Goal: Obtain resource: Obtain resource

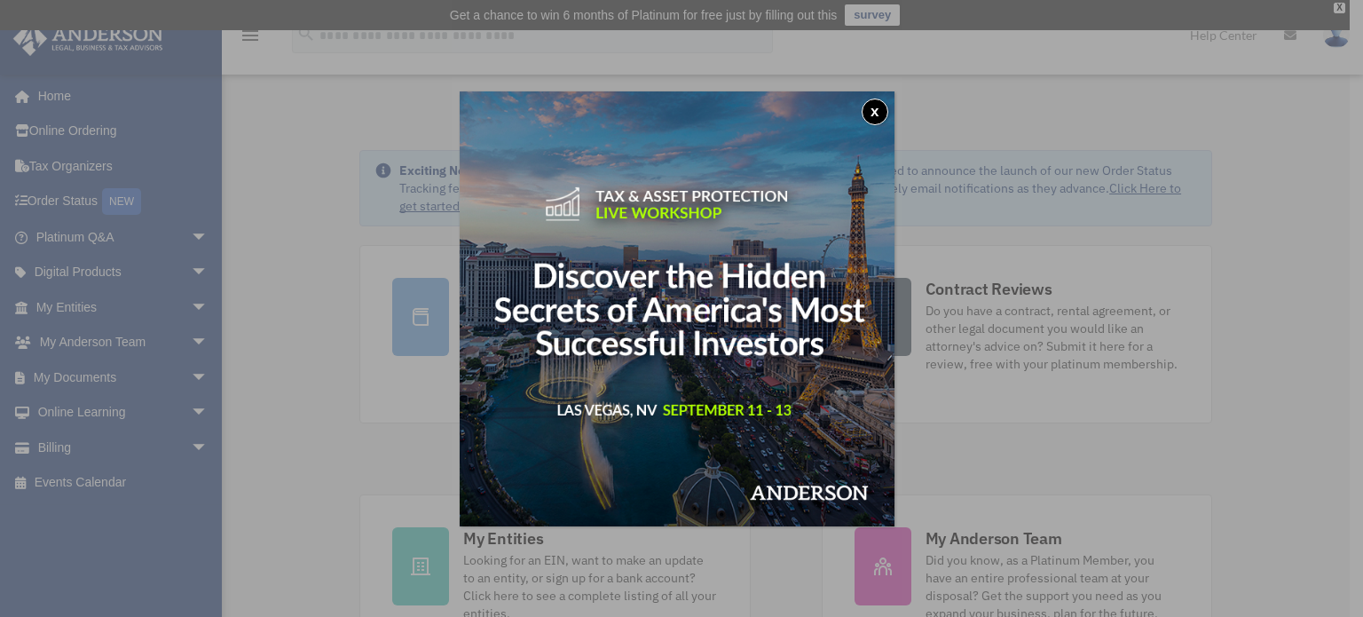
click at [880, 102] on button "x" at bounding box center [875, 112] width 27 height 27
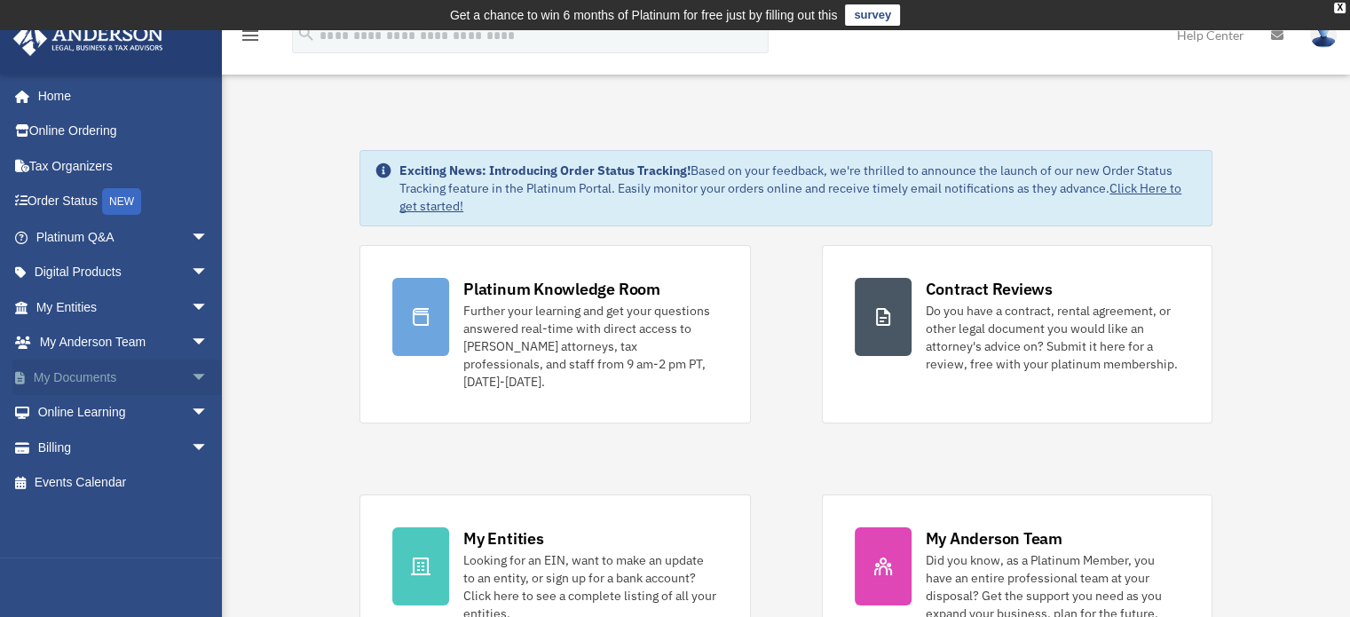
click at [89, 368] on link "My Documents arrow_drop_down" at bounding box center [123, 377] width 223 height 36
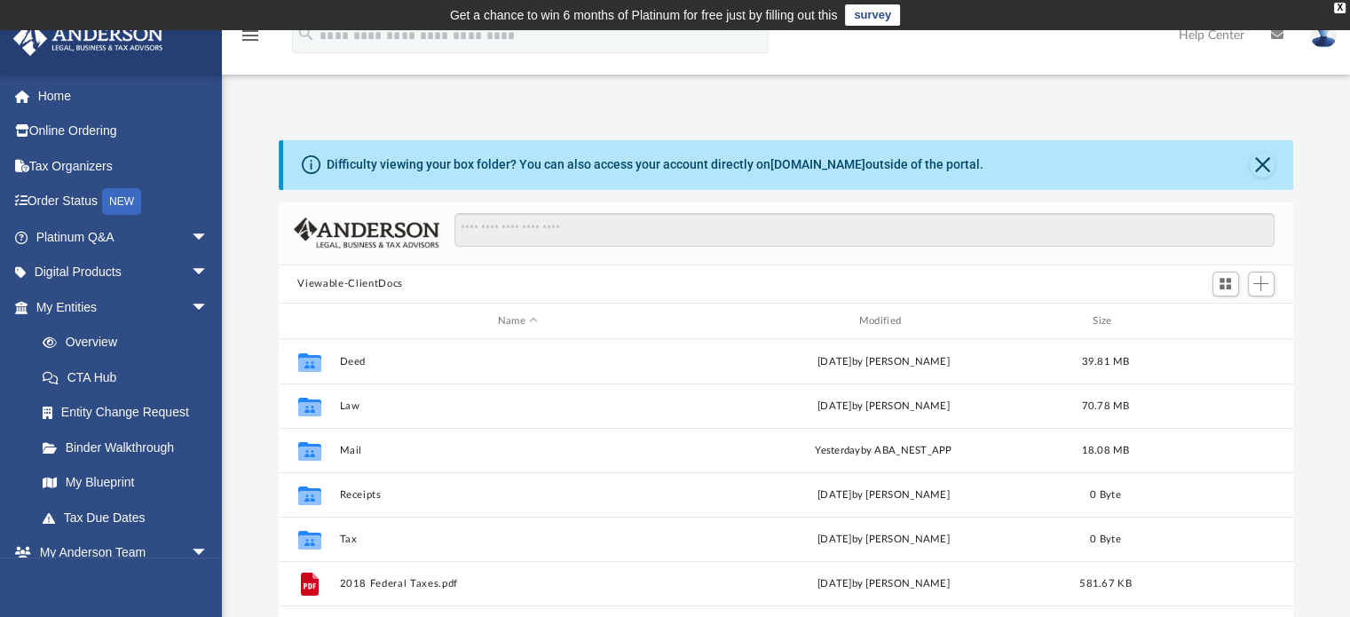
scroll to position [390, 1001]
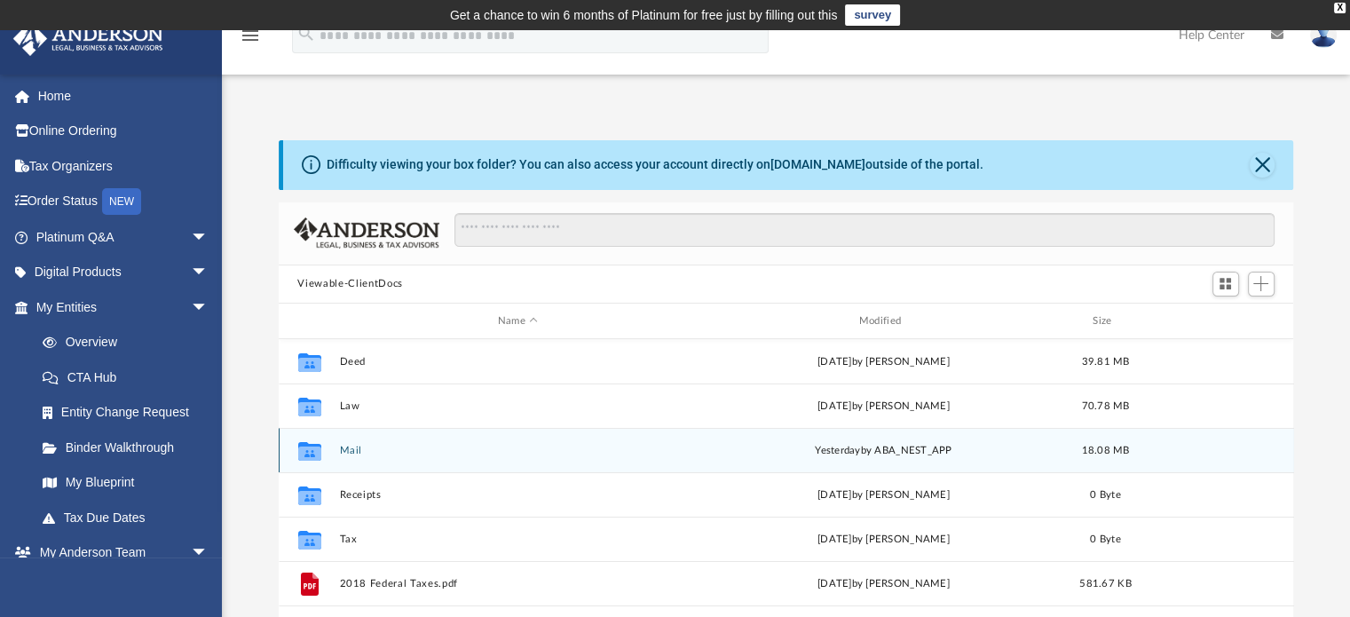
click at [358, 446] on button "Mail" at bounding box center [518, 451] width 358 height 12
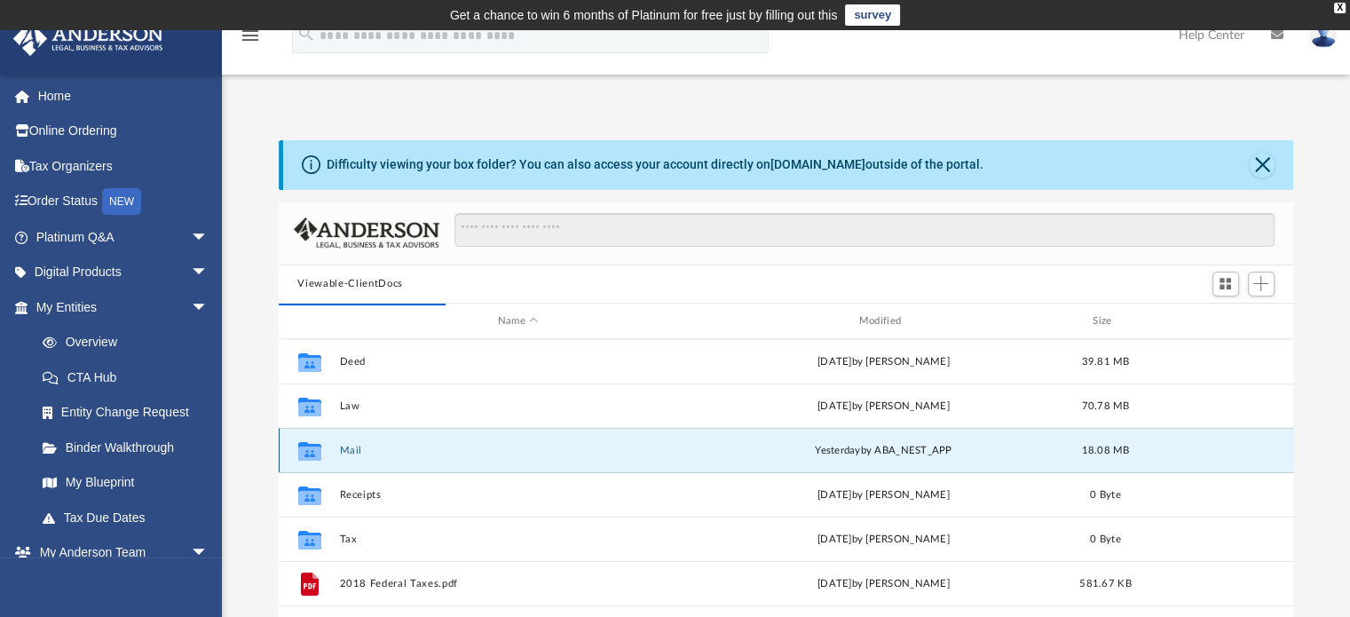
click at [348, 446] on button "Mail" at bounding box center [518, 451] width 358 height 12
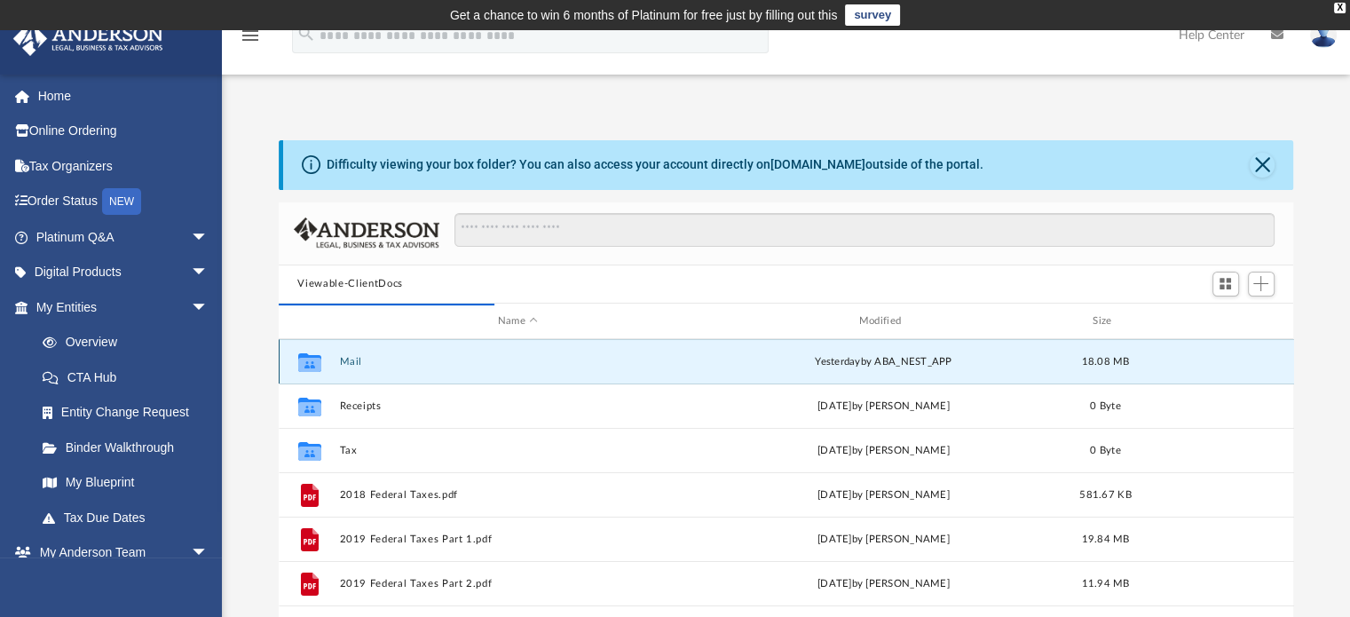
click at [349, 363] on button "Mail" at bounding box center [518, 362] width 358 height 12
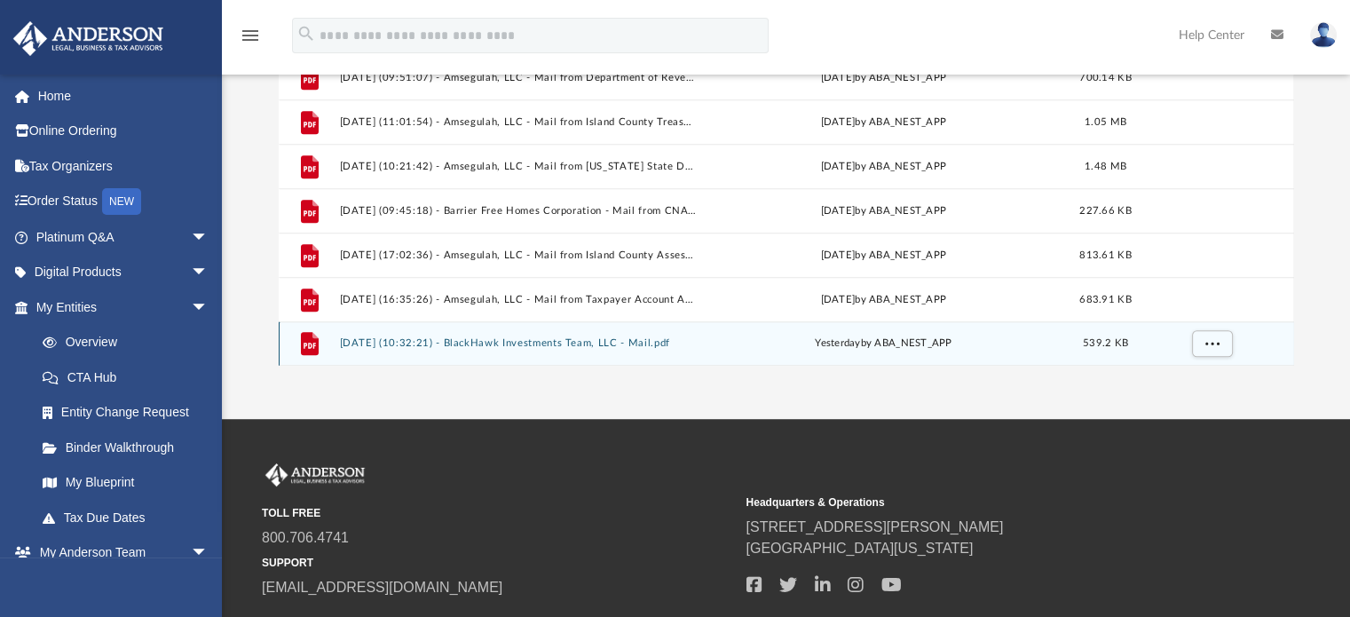
scroll to position [266, 0]
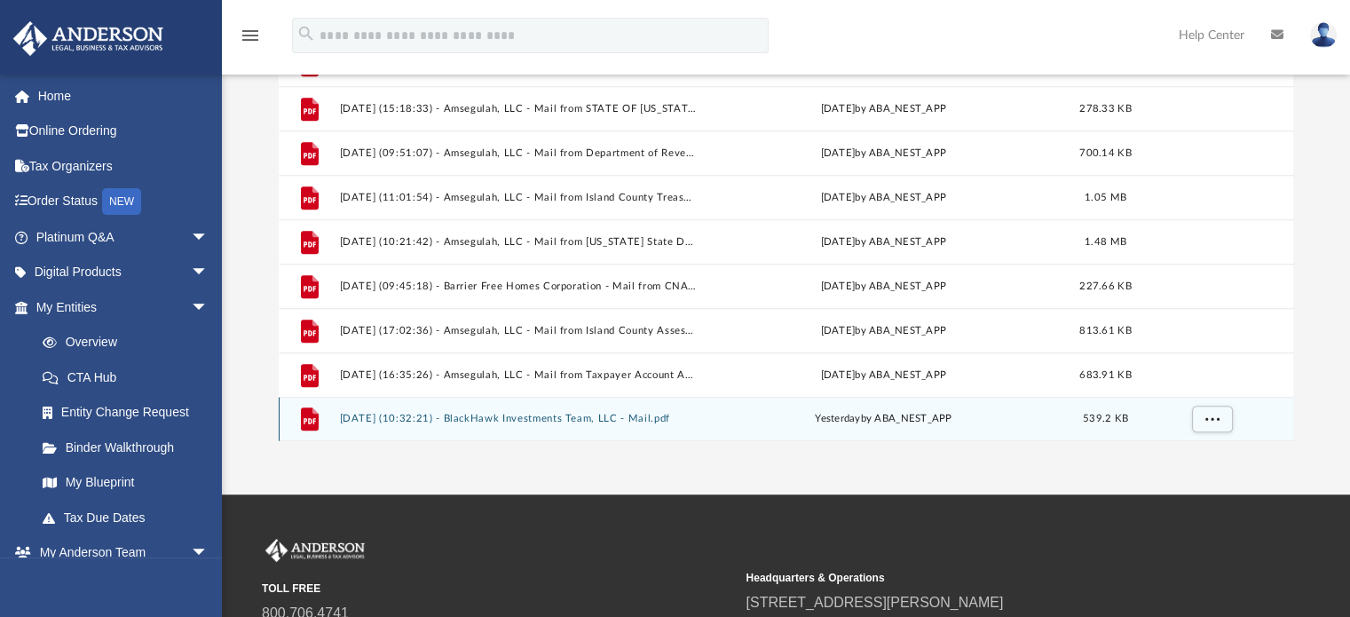
click at [502, 414] on button "2025.08.20 (10:32:21) - BlackHawk Investments Team, LLC - Mail.pdf" at bounding box center [518, 420] width 358 height 12
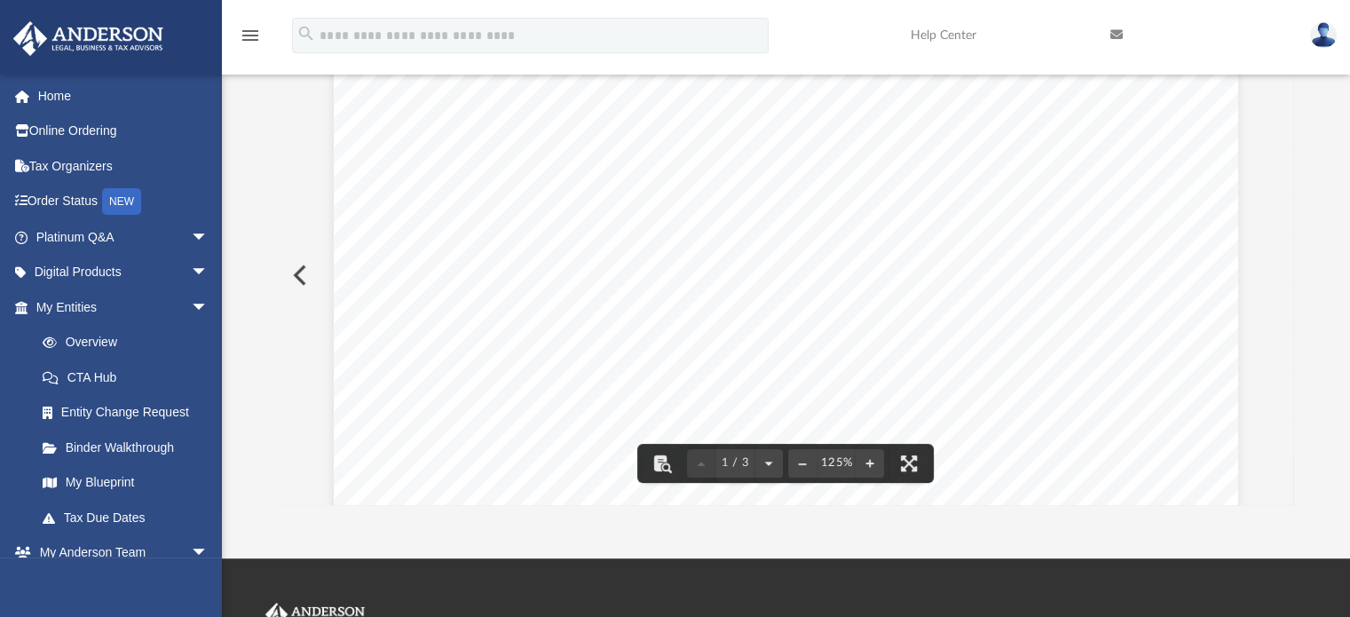
scroll to position [390, 1001]
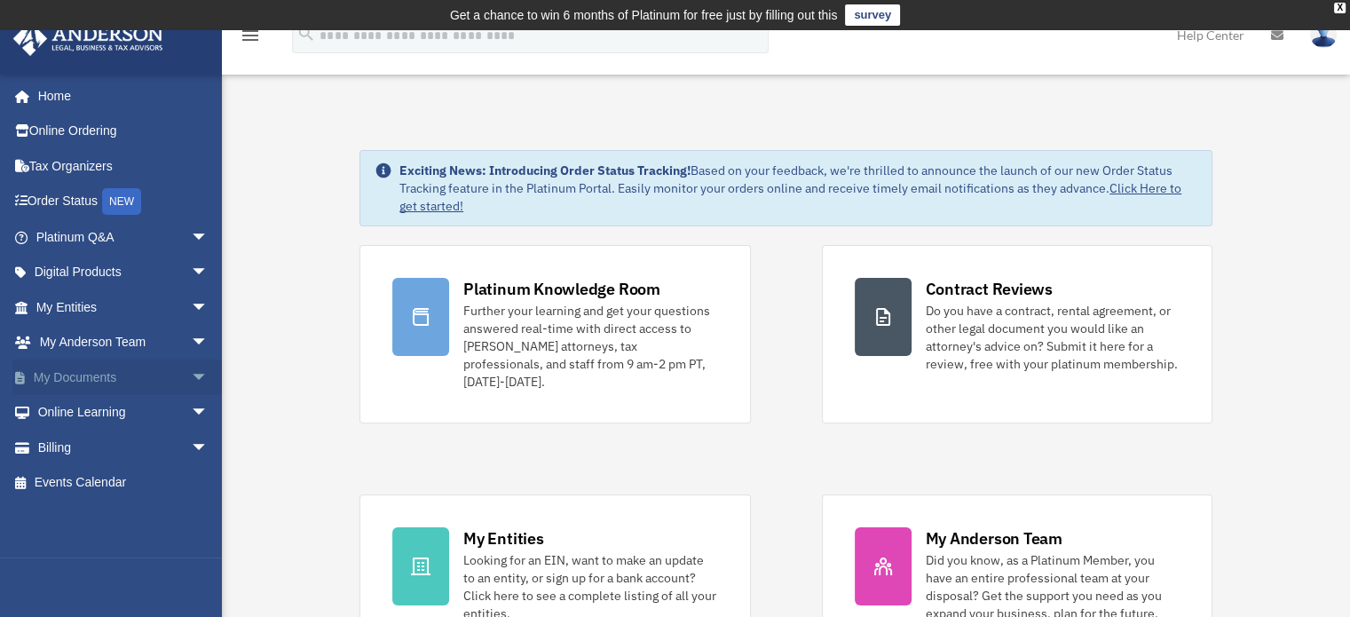
click at [98, 374] on link "My Documents arrow_drop_down" at bounding box center [123, 377] width 223 height 36
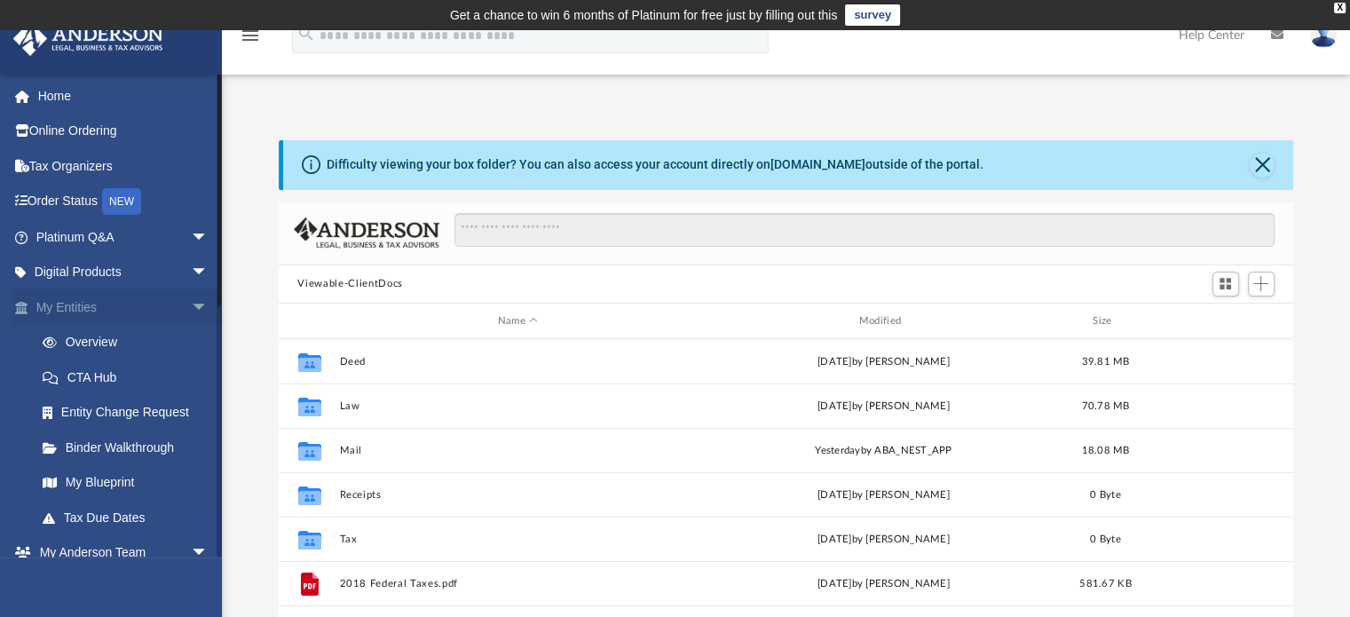
scroll to position [390, 1001]
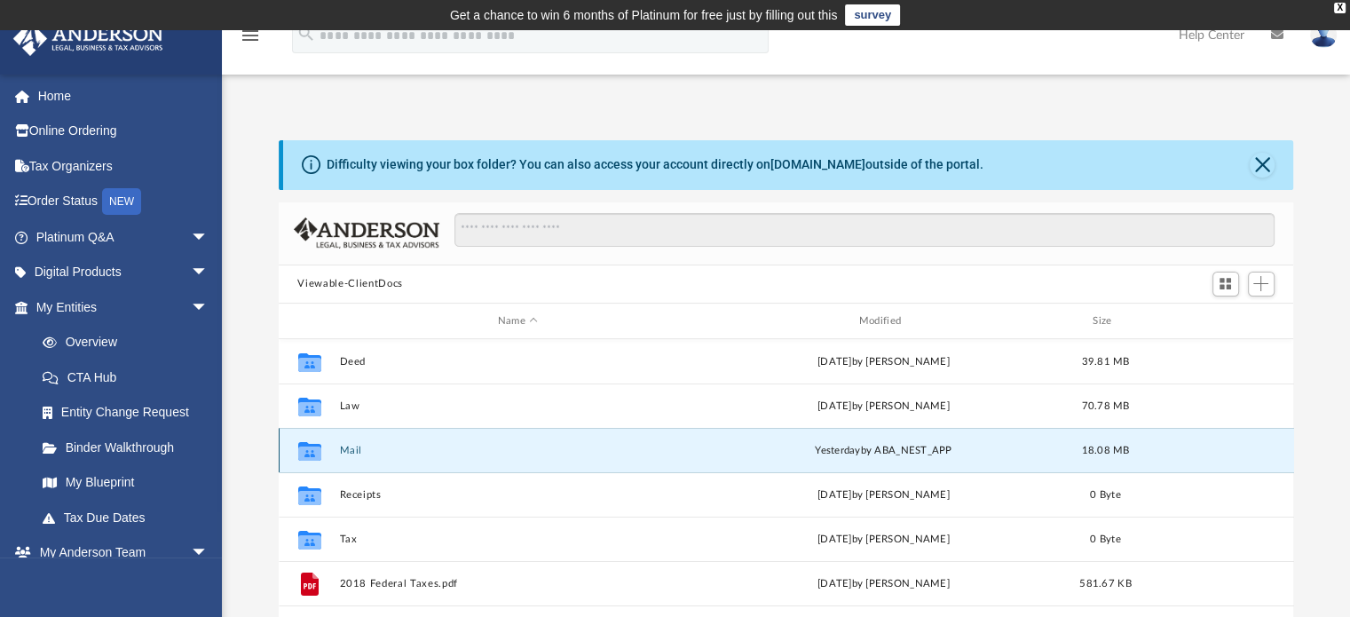
click at [350, 446] on button "Mail" at bounding box center [518, 451] width 358 height 12
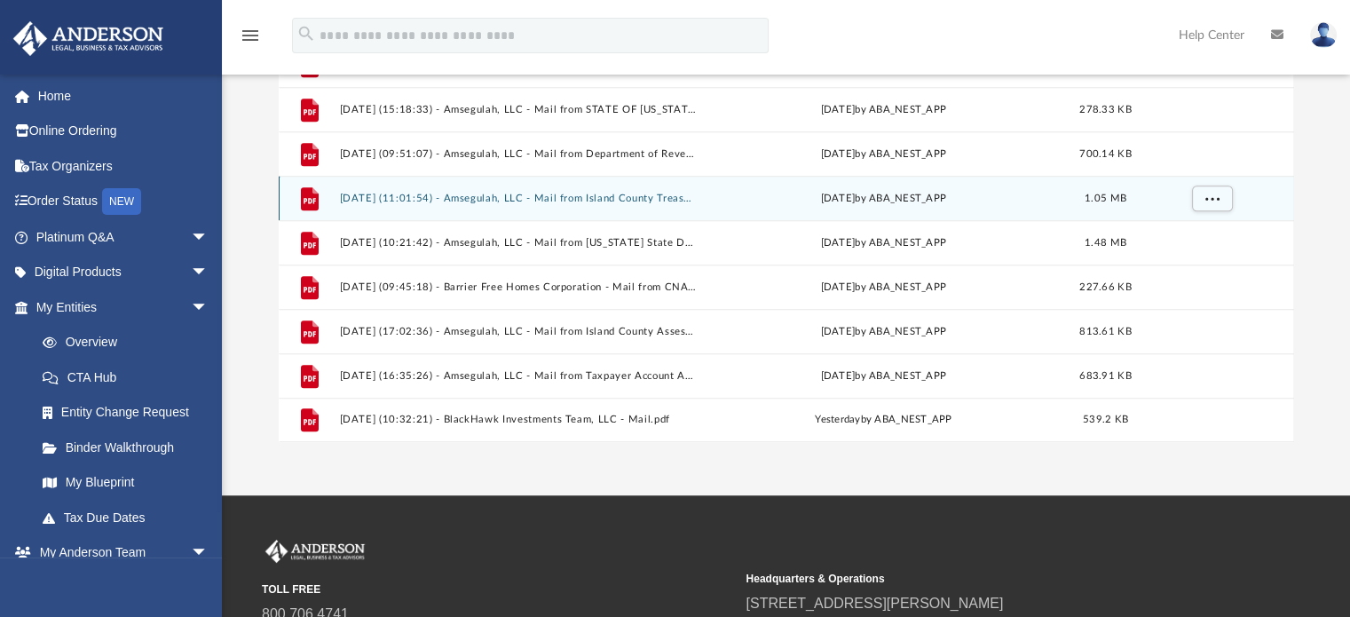
scroll to position [266, 0]
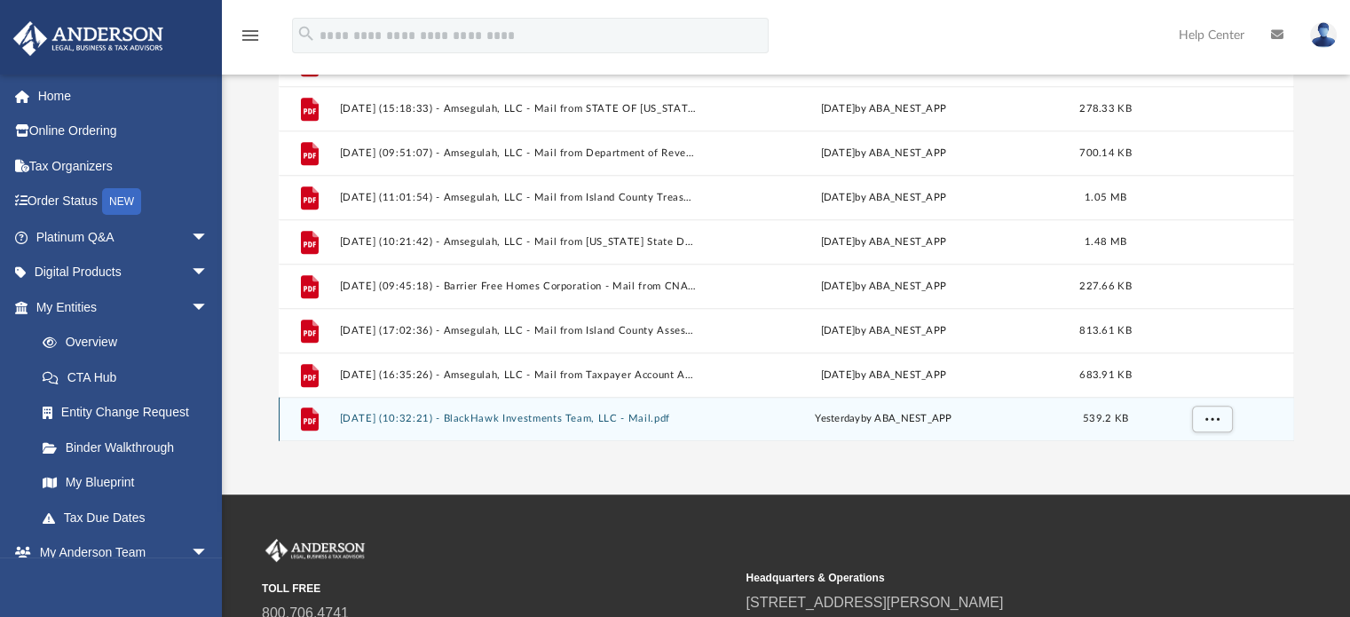
click at [664, 411] on div "File 2025.08.20 (10:32:21) - BlackHawk Investments Team, LLC - Mail.pdf yesterd…" at bounding box center [786, 419] width 1015 height 44
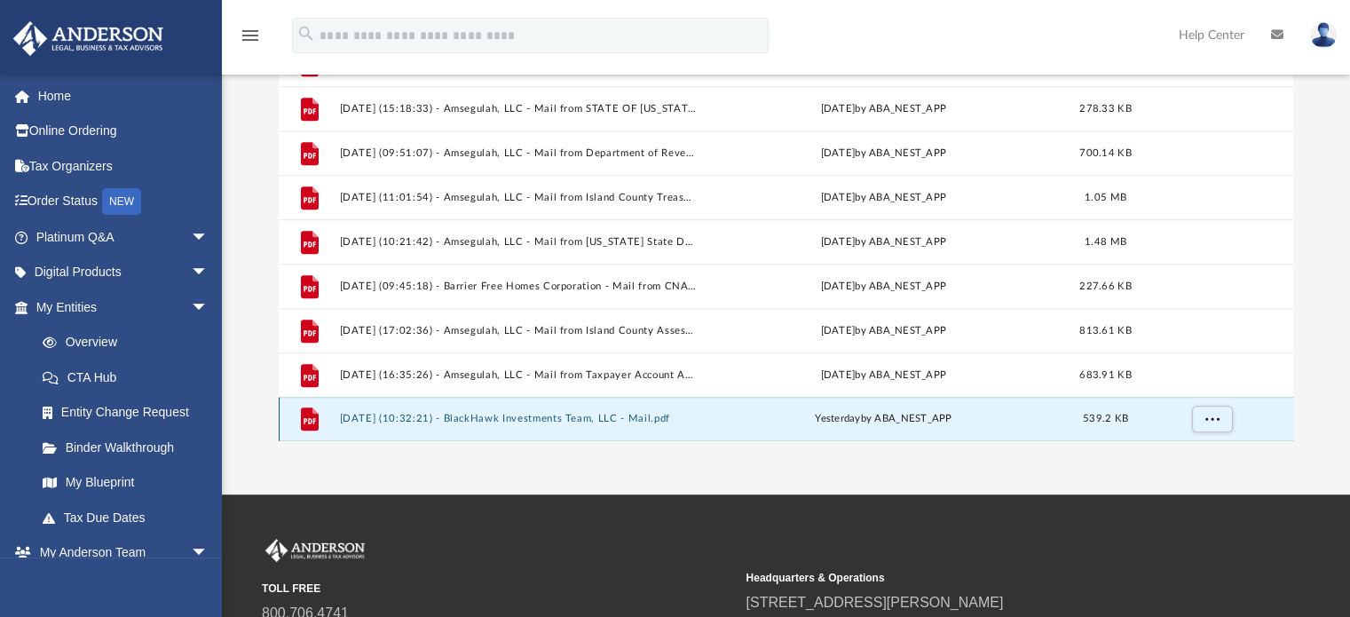
click at [641, 414] on button "2025.08.20 (10:32:21) - BlackHawk Investments Team, LLC - Mail.pdf" at bounding box center [518, 420] width 358 height 12
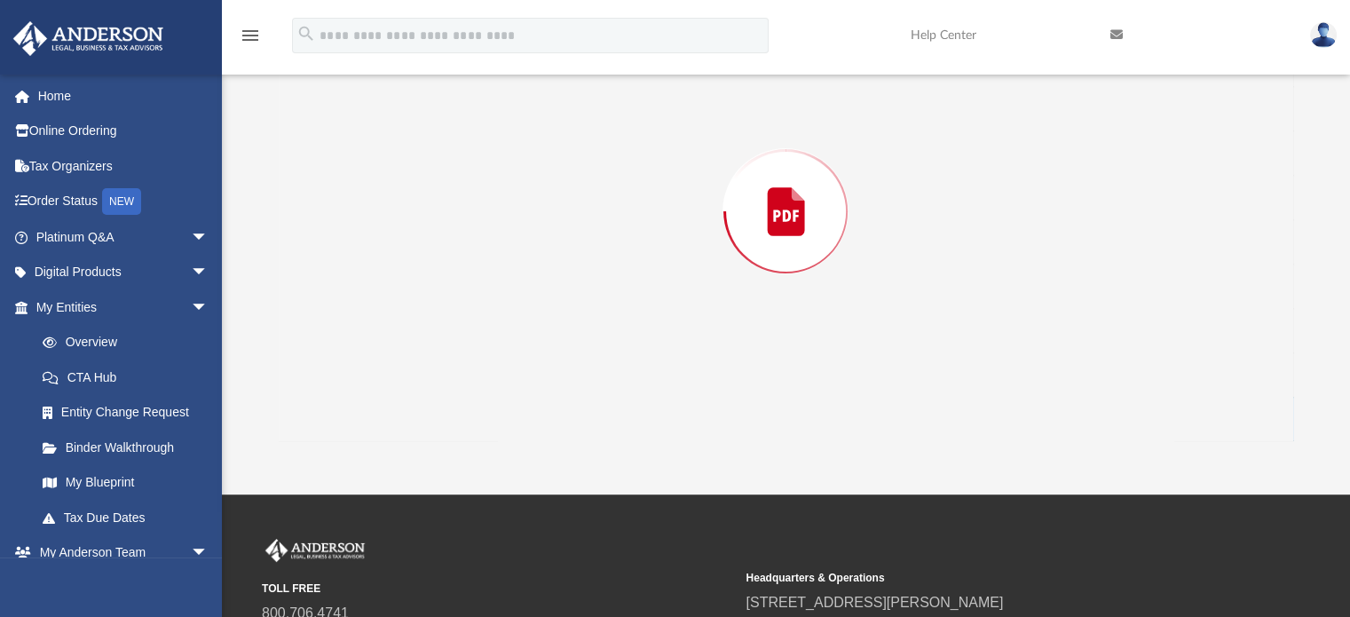
scroll to position [202, 0]
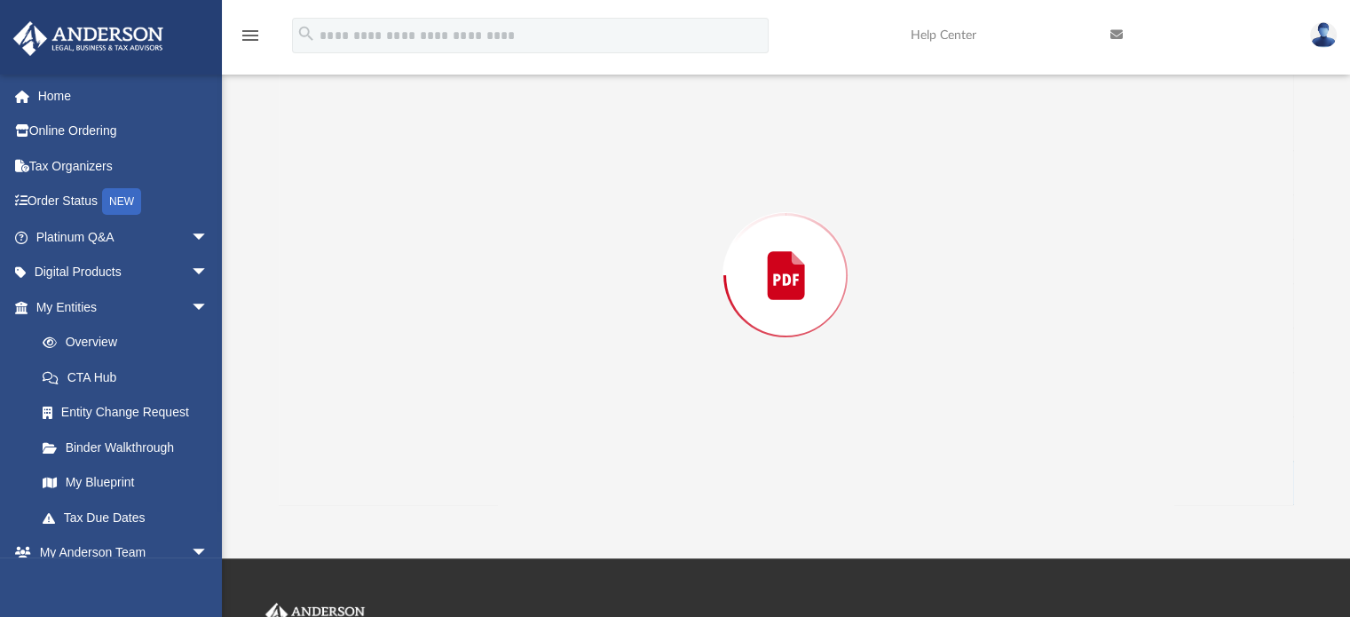
click at [641, 414] on div "Preview" at bounding box center [786, 275] width 1015 height 458
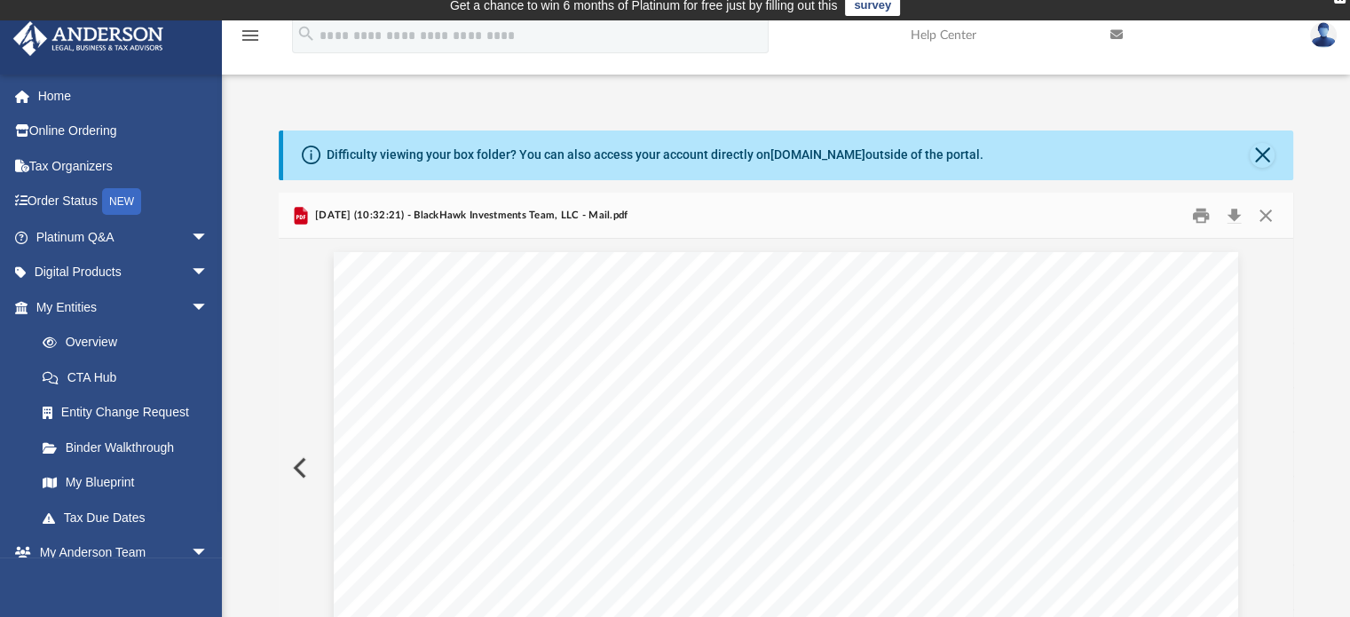
scroll to position [0, 0]
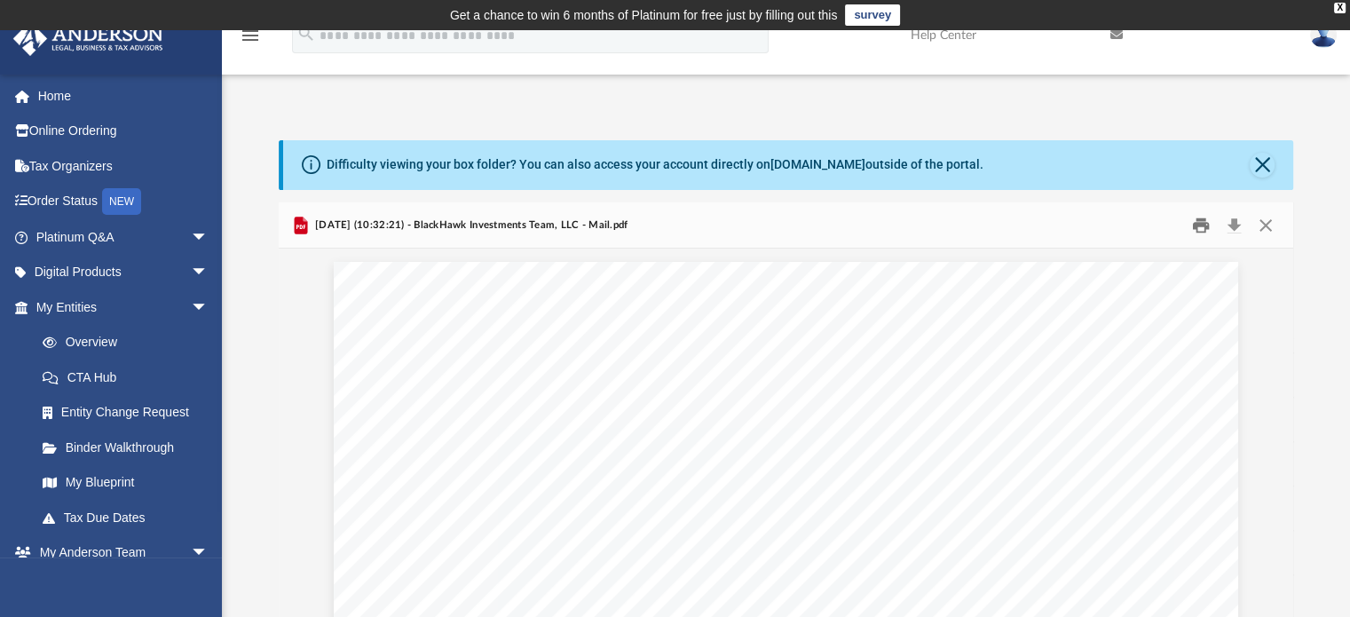
click at [1199, 220] on button "Print" at bounding box center [1201, 225] width 36 height 28
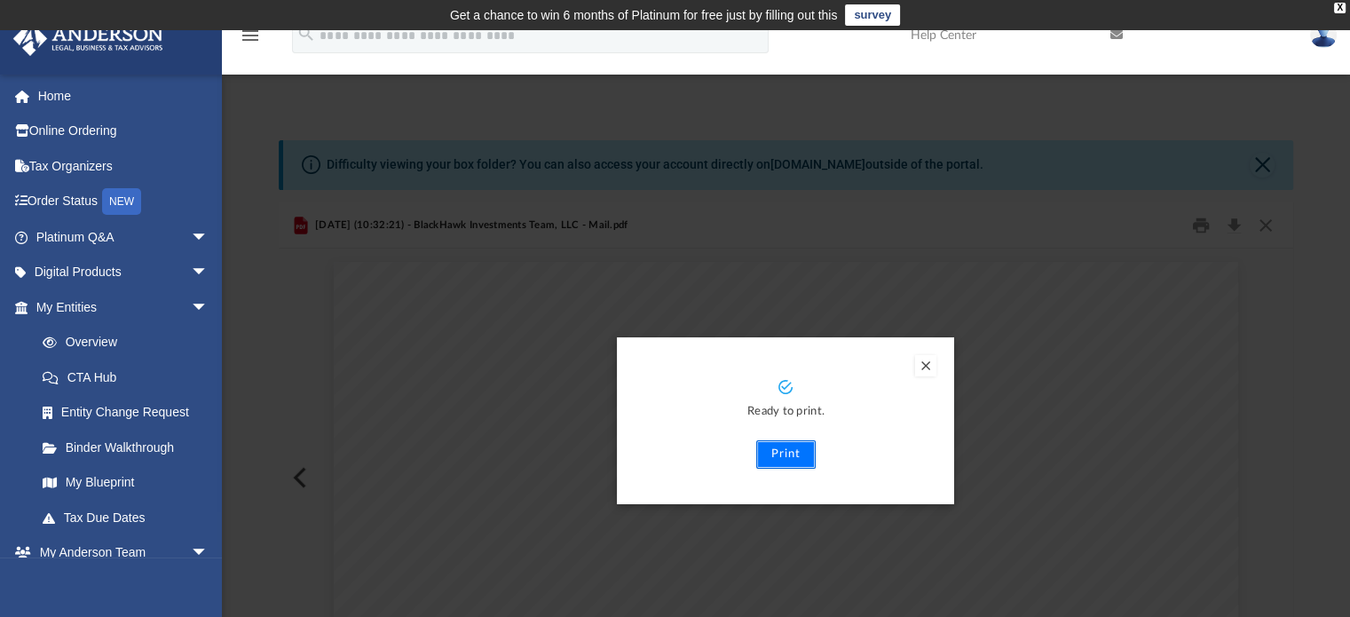
click at [777, 449] on button "Print" at bounding box center [785, 454] width 59 height 28
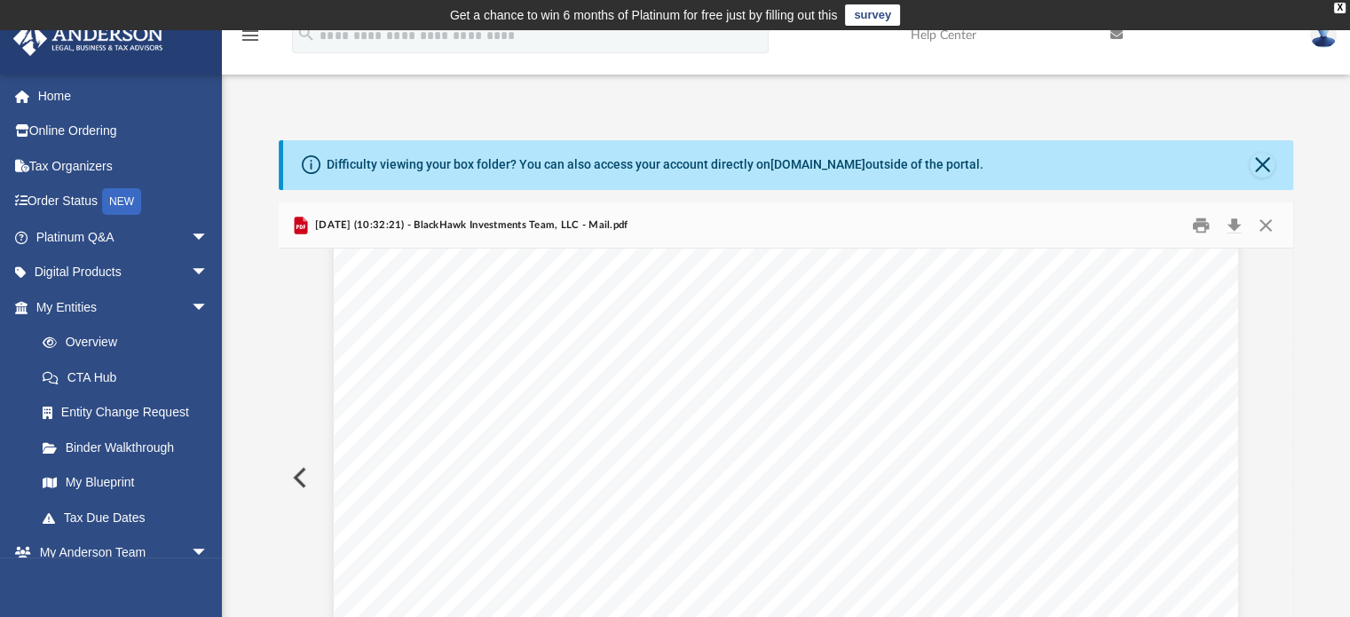
scroll to position [444, 0]
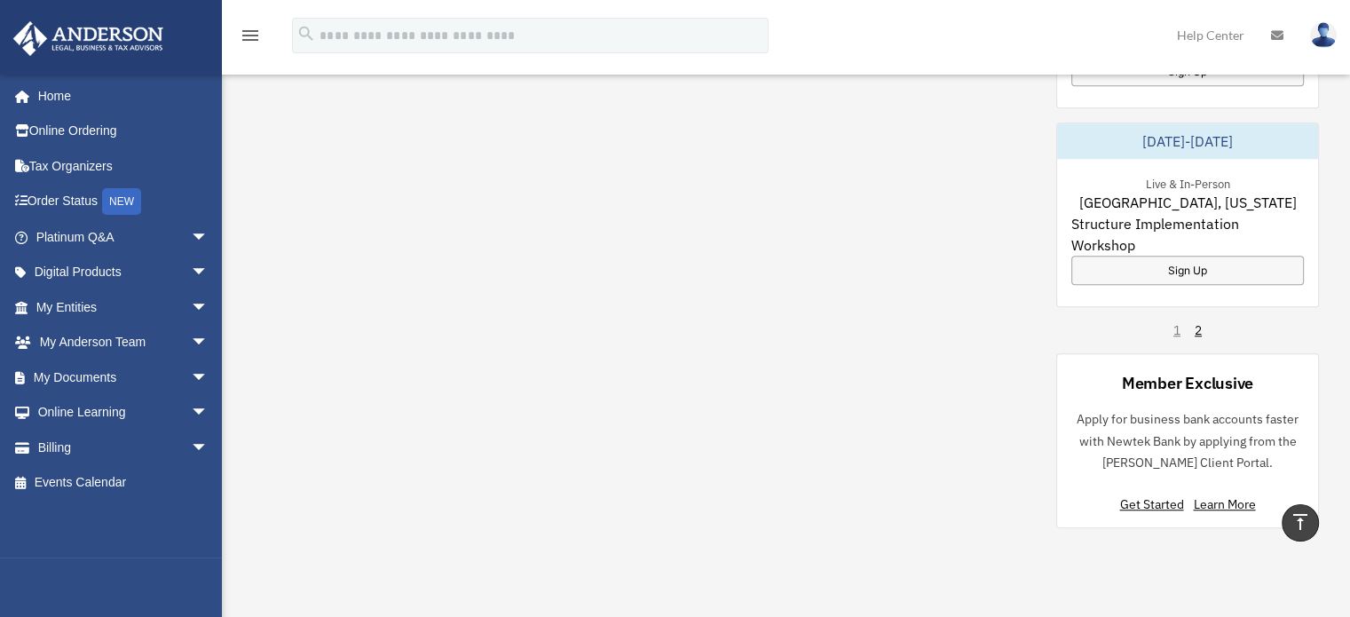
scroll to position [1065, 0]
